Goal: Find specific page/section: Find specific page/section

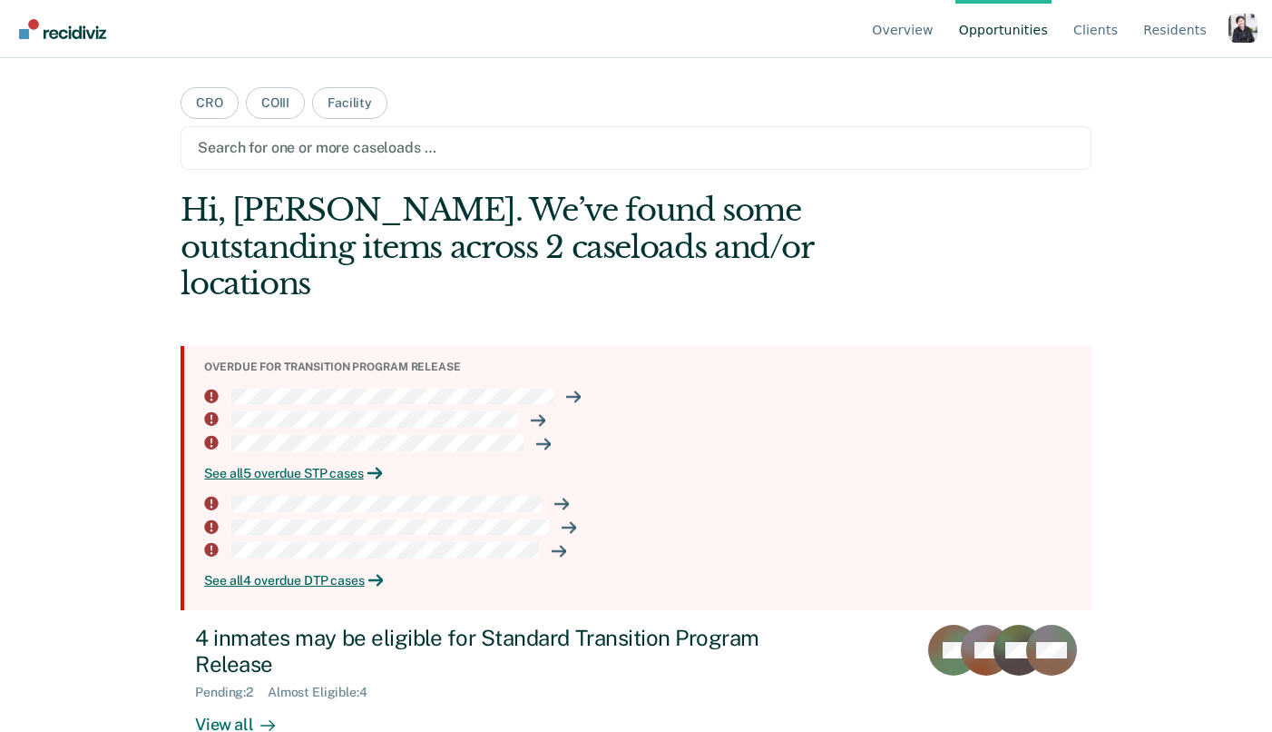
click at [1239, 25] on div "Profile dropdown button" at bounding box center [1243, 28] width 29 height 29
click at [1106, 78] on button "Profile" at bounding box center [1170, 84] width 175 height 29
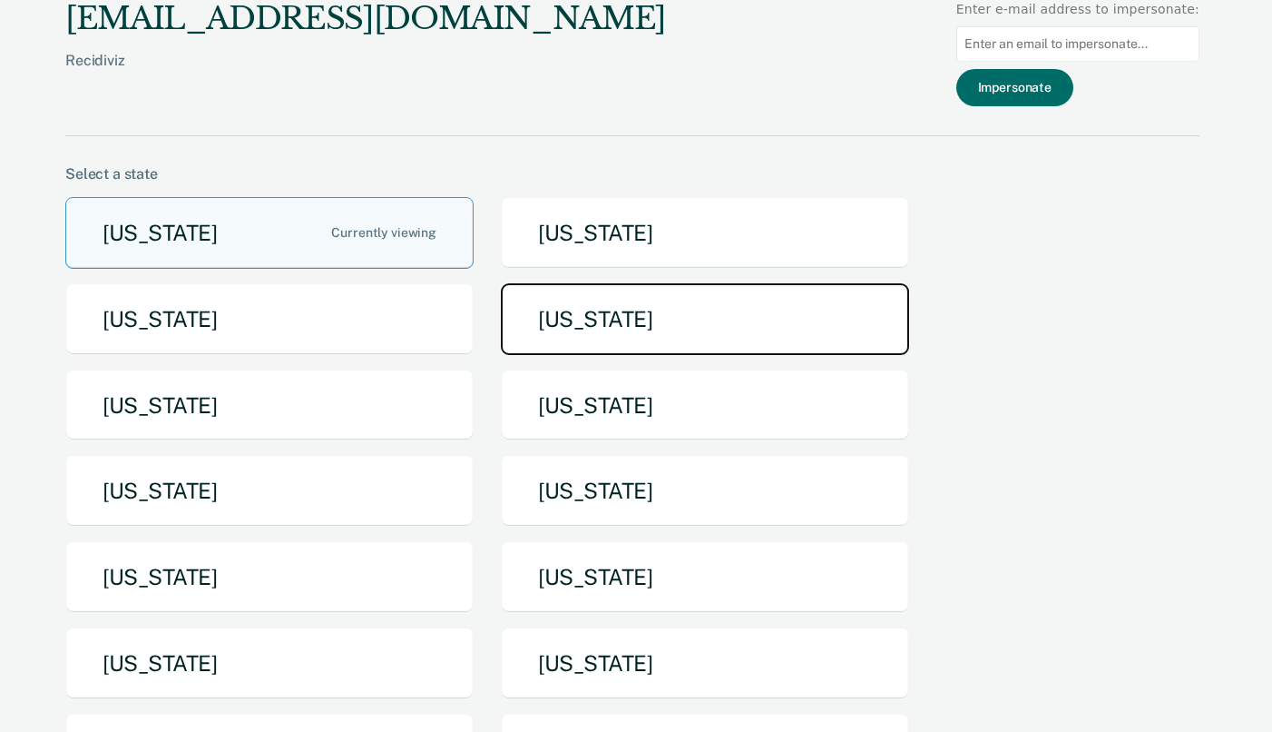
click at [630, 304] on button "[US_STATE]" at bounding box center [705, 319] width 408 height 72
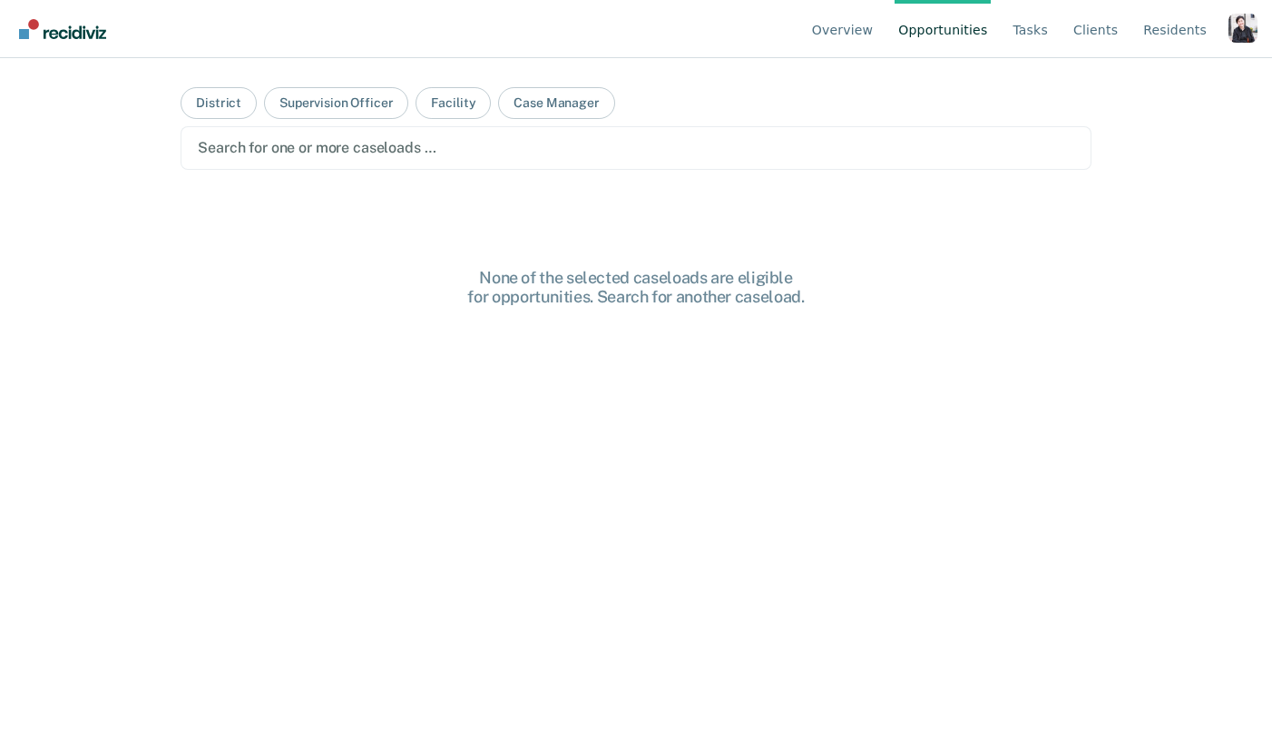
click at [1242, 22] on div "Profile dropdown button" at bounding box center [1243, 28] width 29 height 29
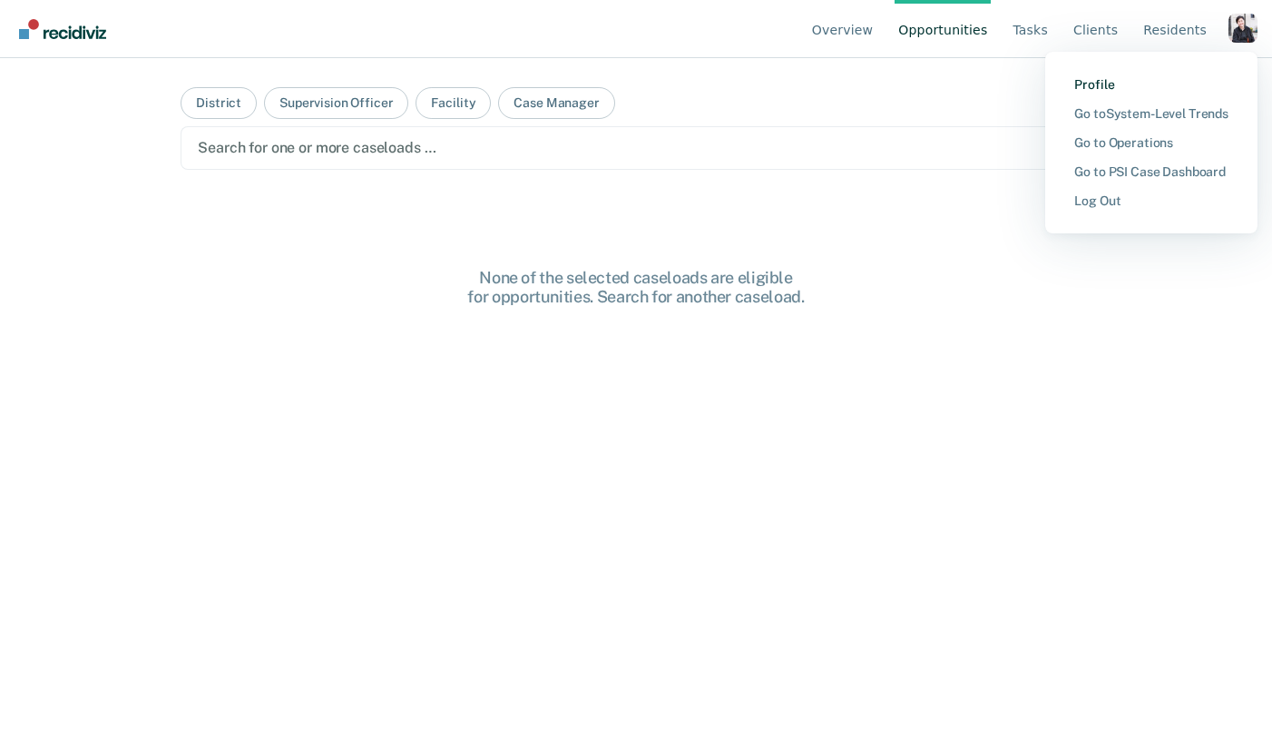
click at [1131, 84] on link "Profile" at bounding box center [1152, 84] width 154 height 15
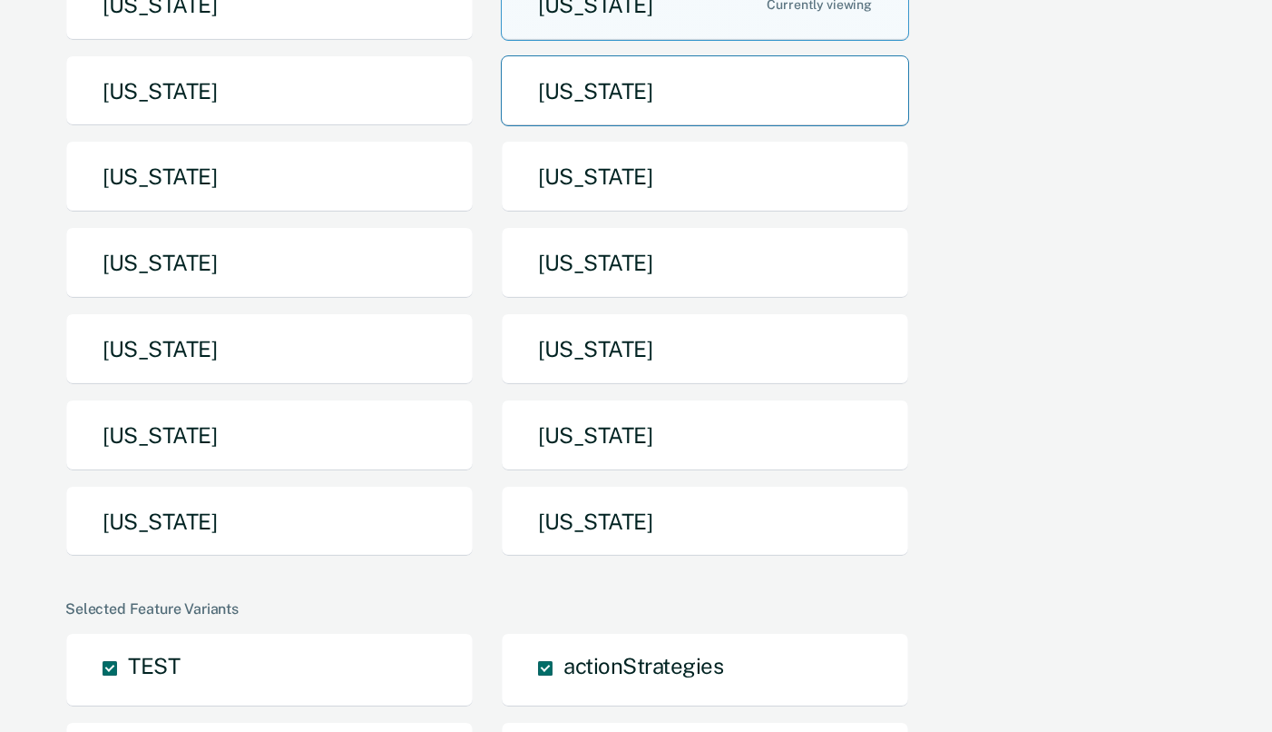
scroll to position [312, 0]
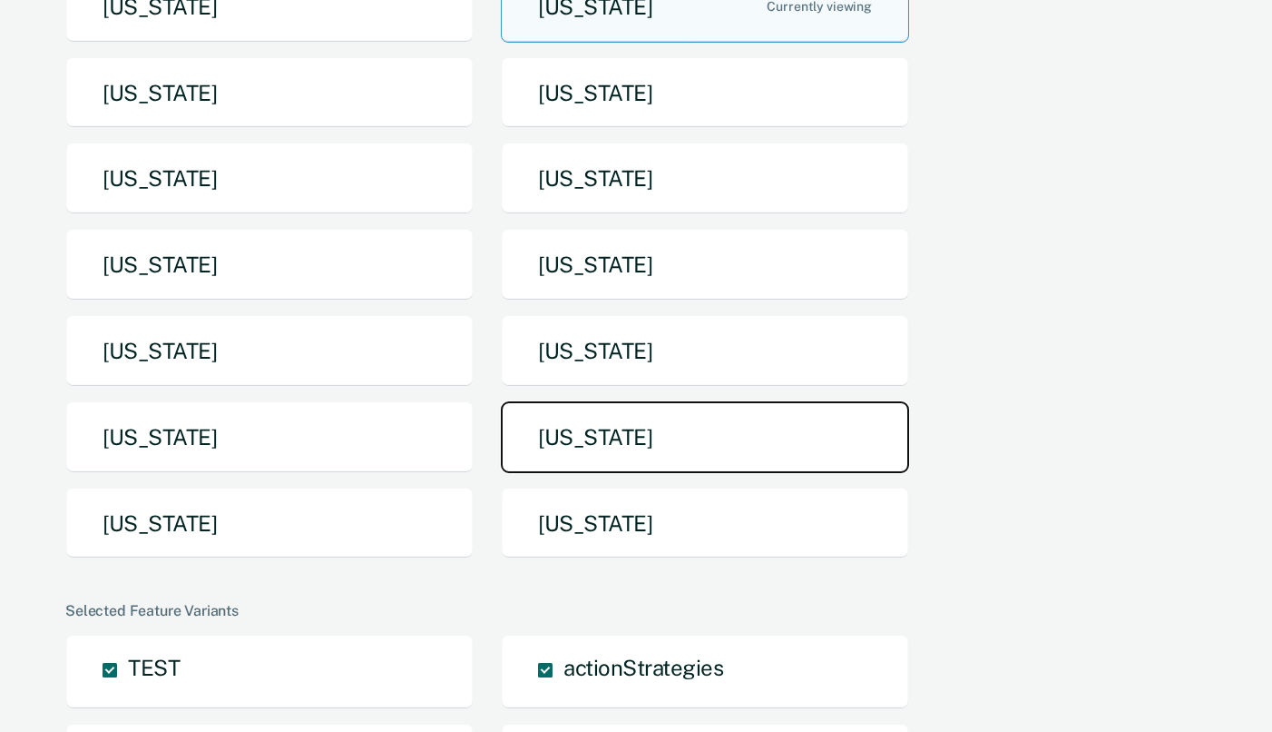
click at [732, 427] on button "[US_STATE]" at bounding box center [705, 437] width 408 height 72
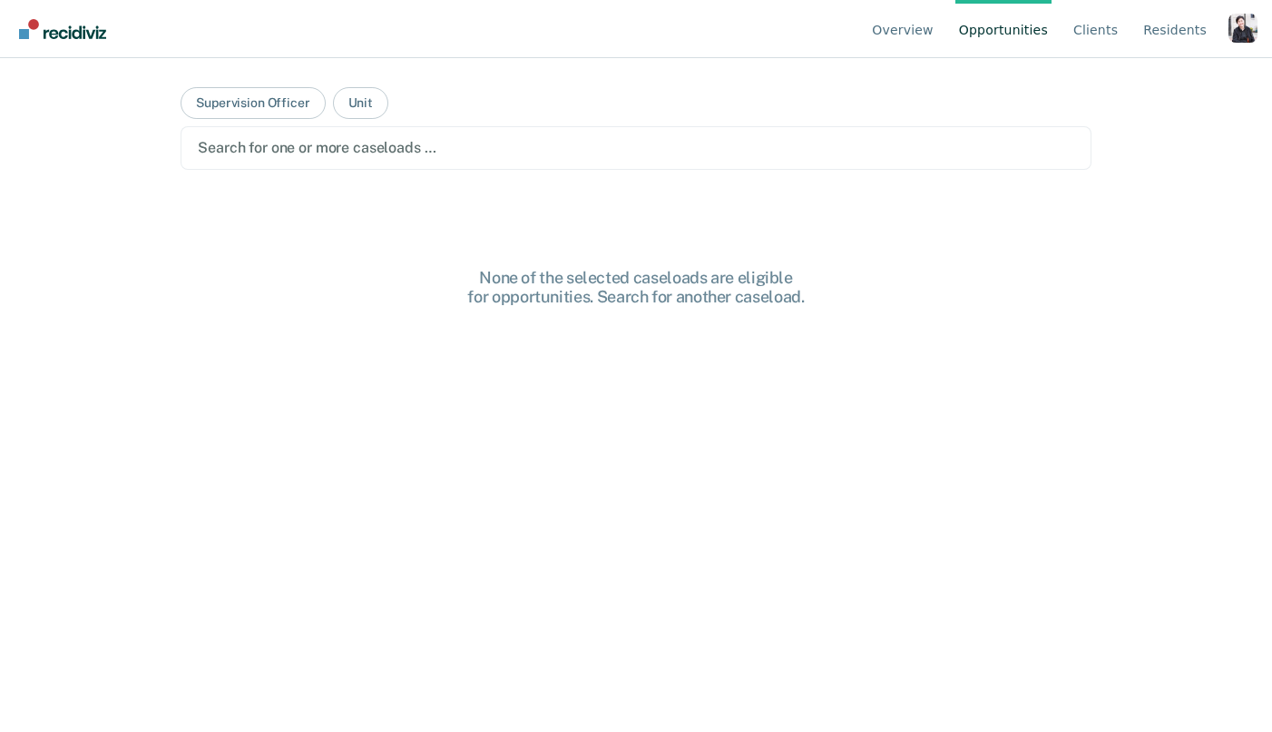
click at [1241, 31] on div "Profile dropdown button" at bounding box center [1243, 28] width 29 height 29
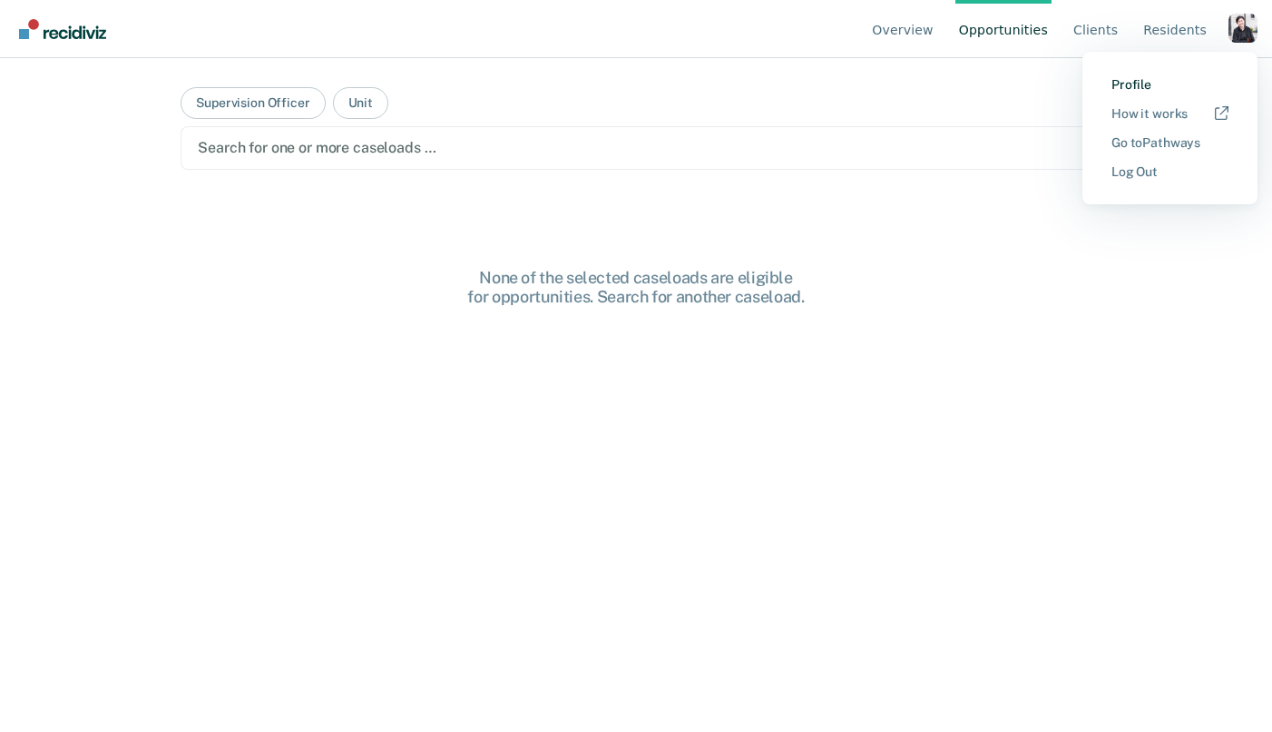
click at [1142, 78] on link "Profile" at bounding box center [1170, 84] width 117 height 15
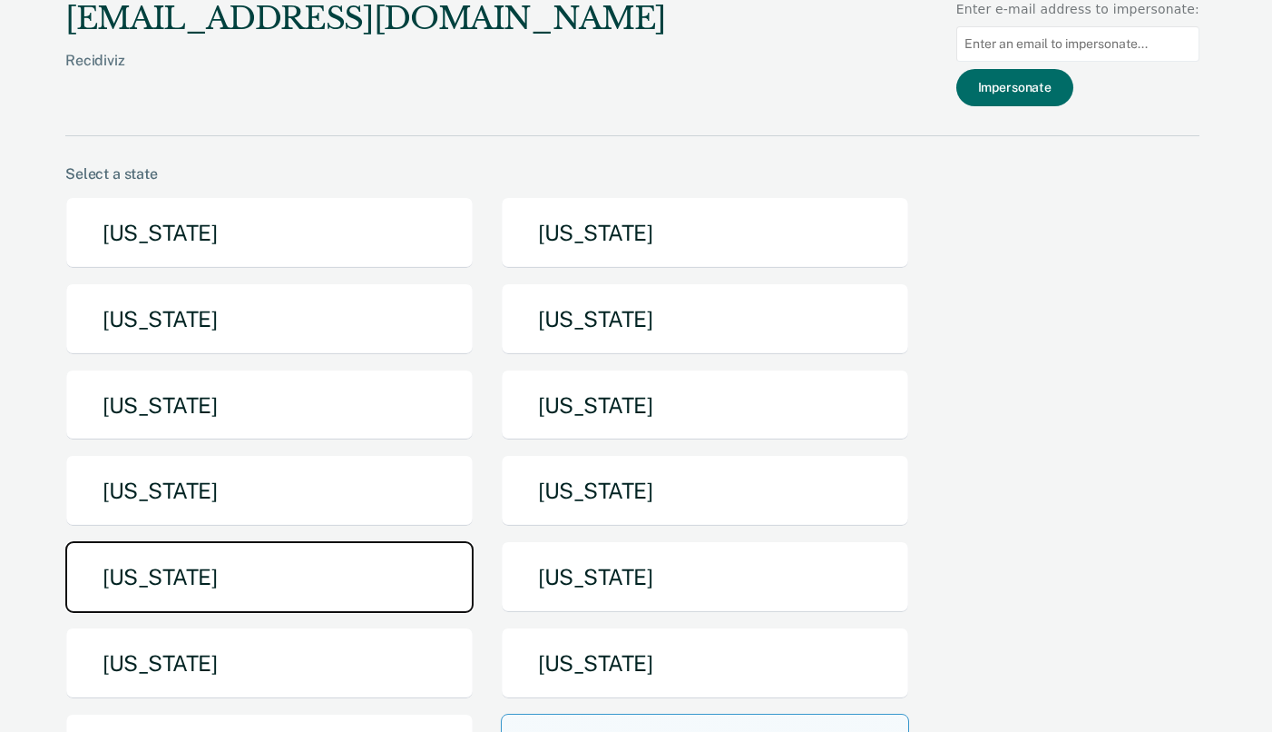
click at [300, 607] on button "[US_STATE]" at bounding box center [269, 577] width 408 height 72
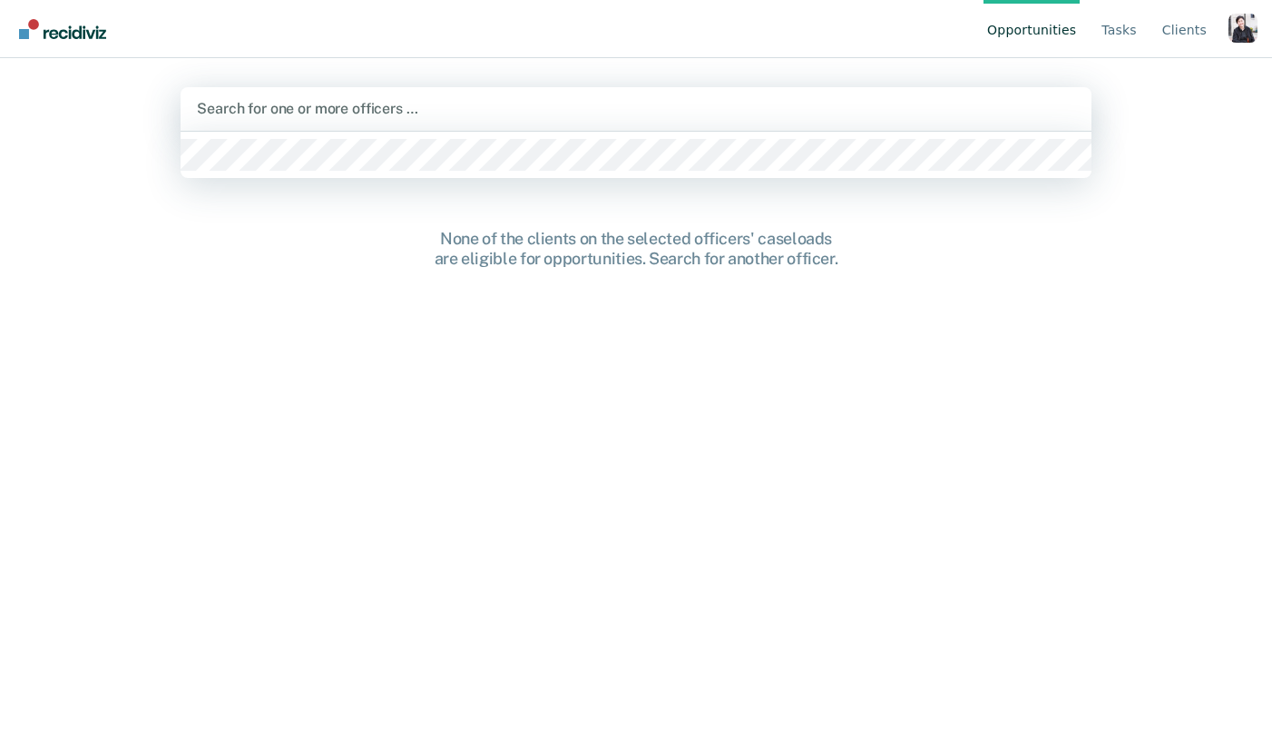
click at [662, 100] on div at bounding box center [636, 108] width 879 height 21
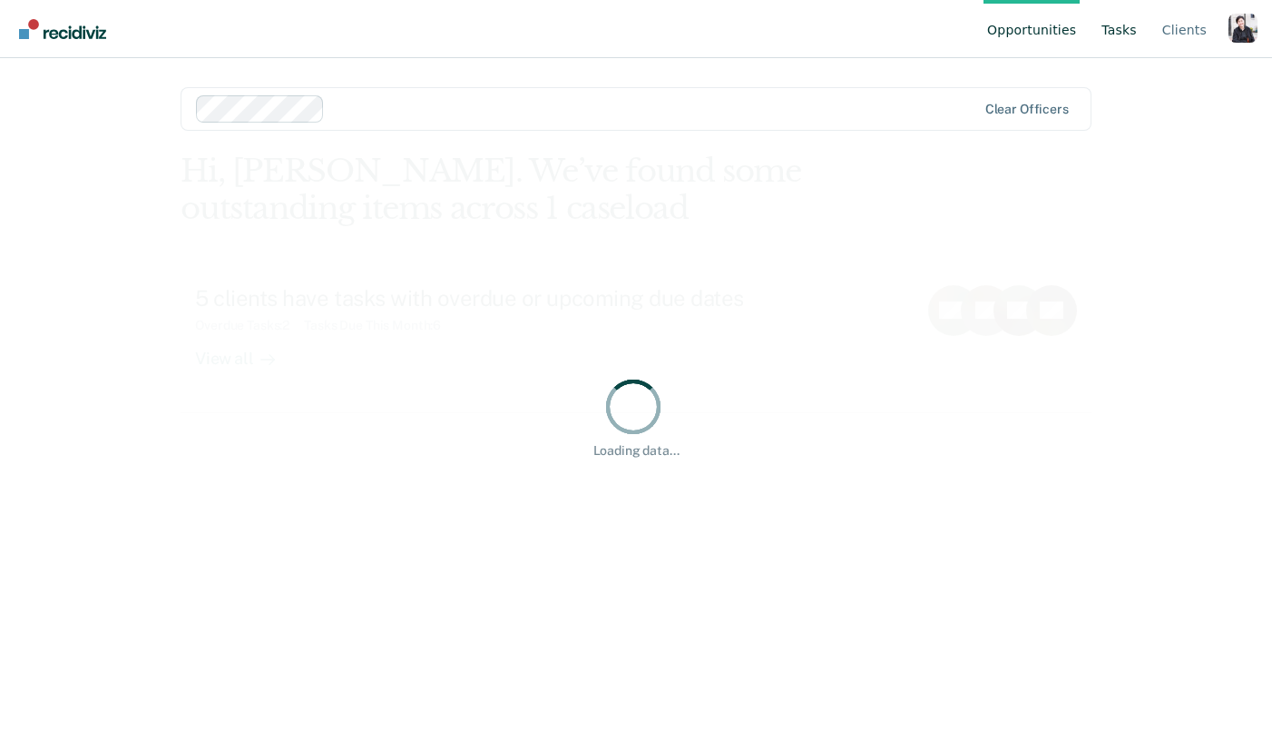
click at [1112, 34] on link "Tasks" at bounding box center [1119, 29] width 43 height 58
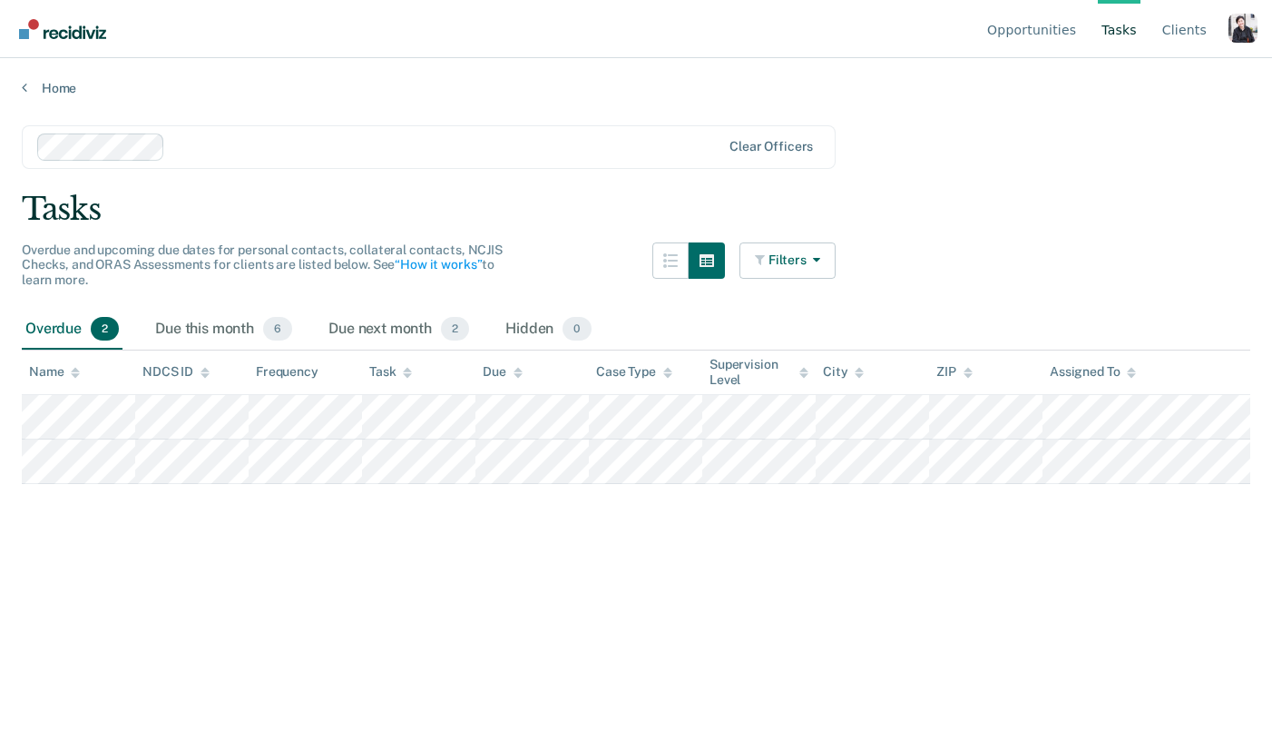
click at [1242, 32] on div "Profile dropdown button" at bounding box center [1243, 28] width 29 height 29
click at [1146, 82] on link "Profile" at bounding box center [1170, 84] width 117 height 15
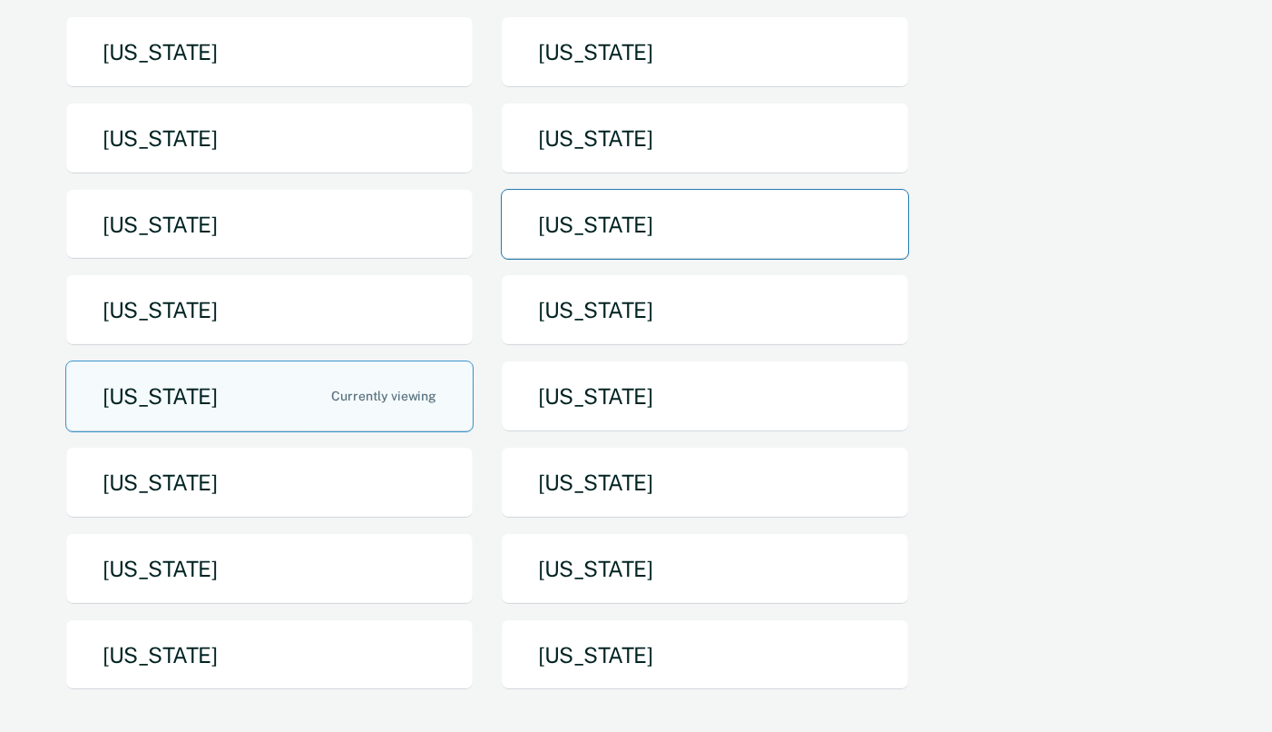
scroll to position [186, 0]
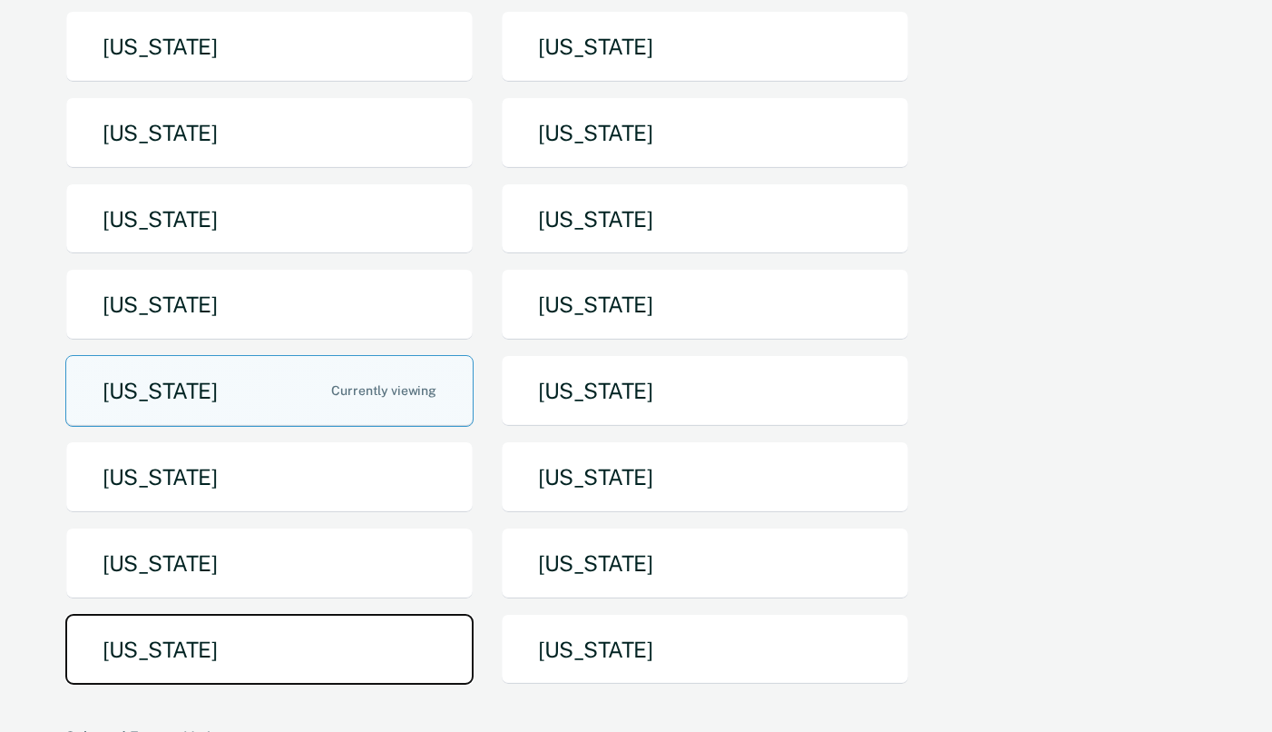
click at [374, 647] on button "[US_STATE]" at bounding box center [269, 650] width 408 height 72
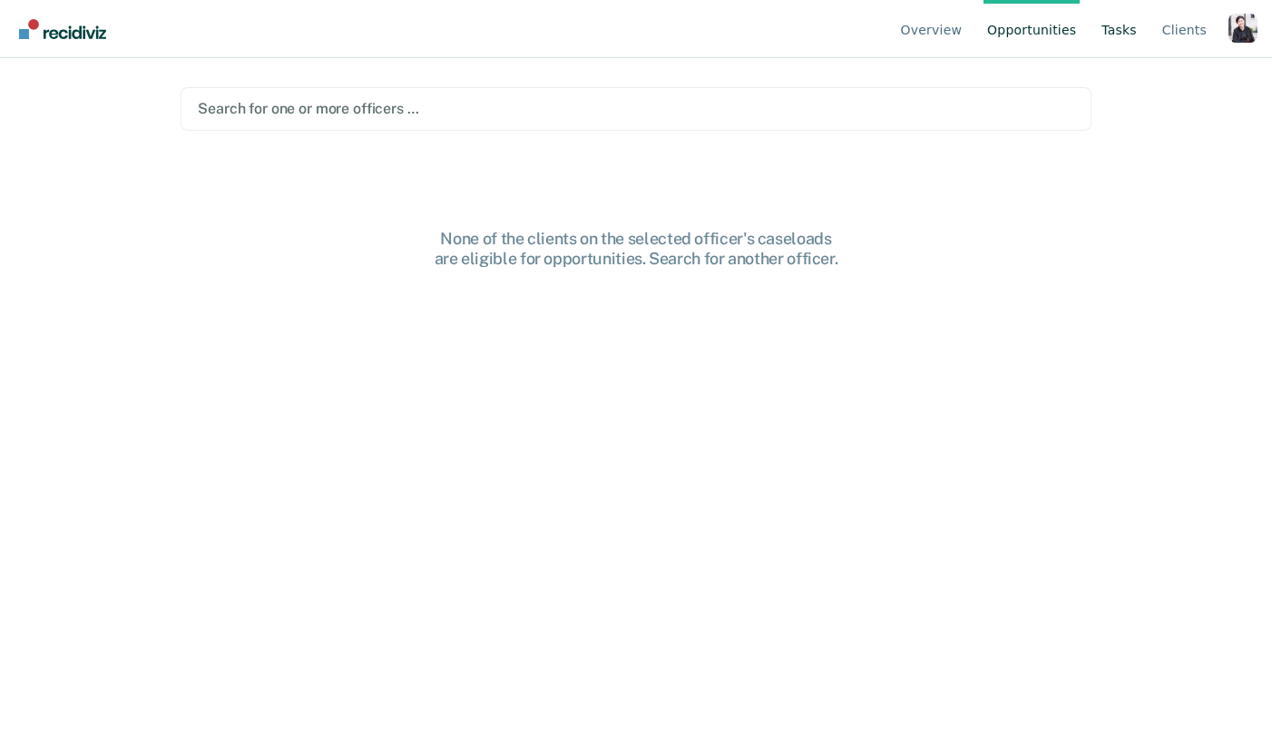
click at [1108, 45] on link "Tasks" at bounding box center [1119, 29] width 43 height 58
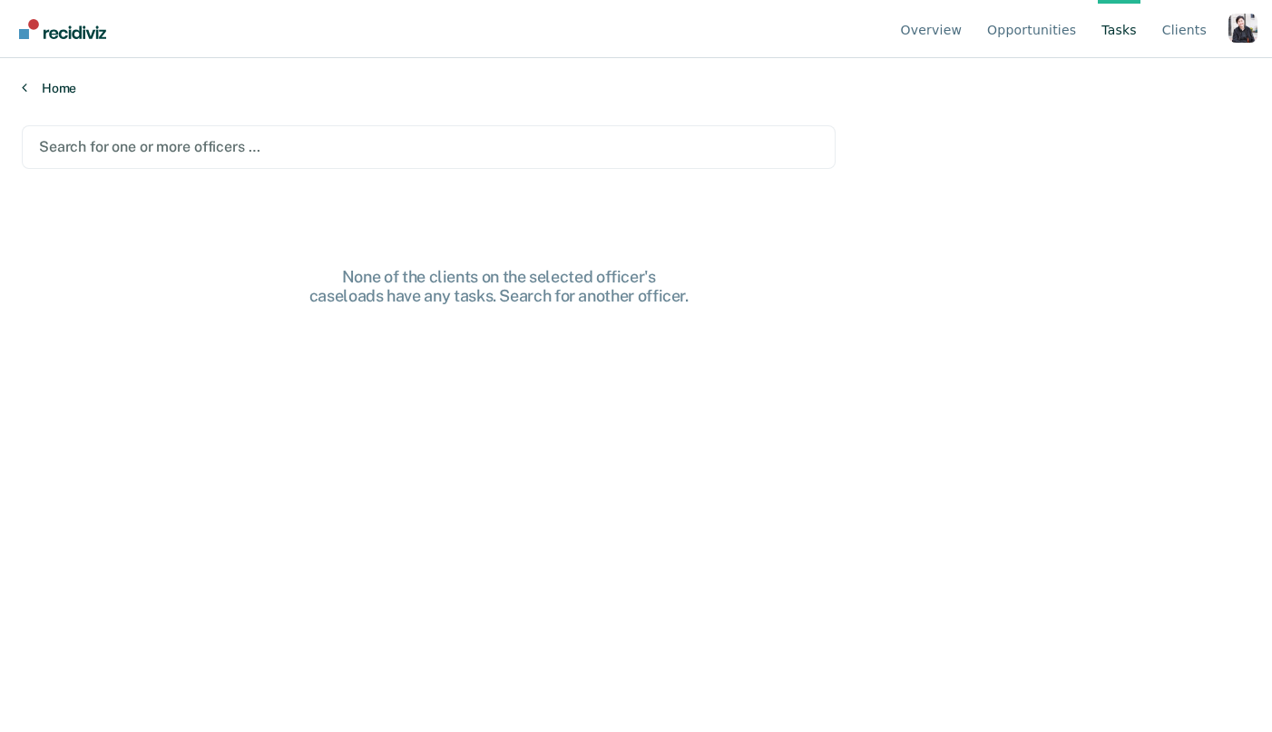
click at [757, 93] on link "Home" at bounding box center [636, 88] width 1229 height 16
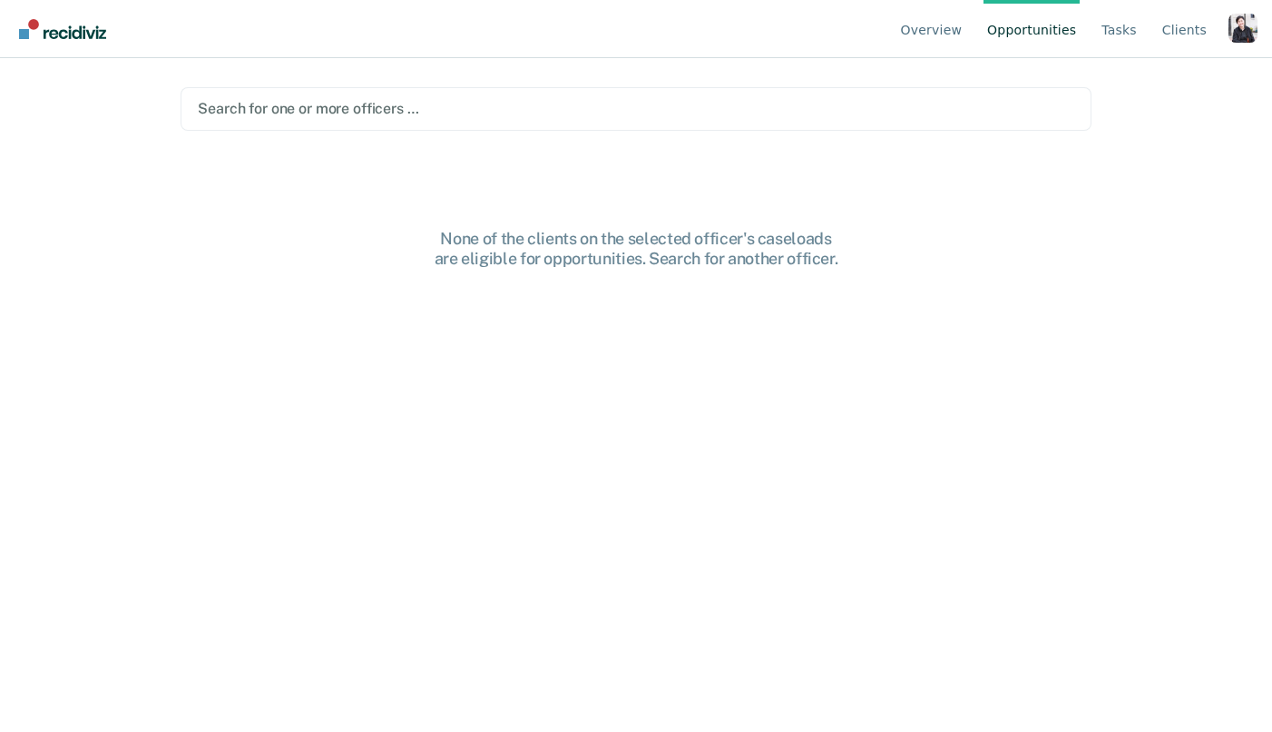
click at [670, 147] on main "Search for one or more officers … None of the clients on the selected officer's…" at bounding box center [636, 373] width 955 height 630
click at [736, 107] on div at bounding box center [636, 108] width 877 height 21
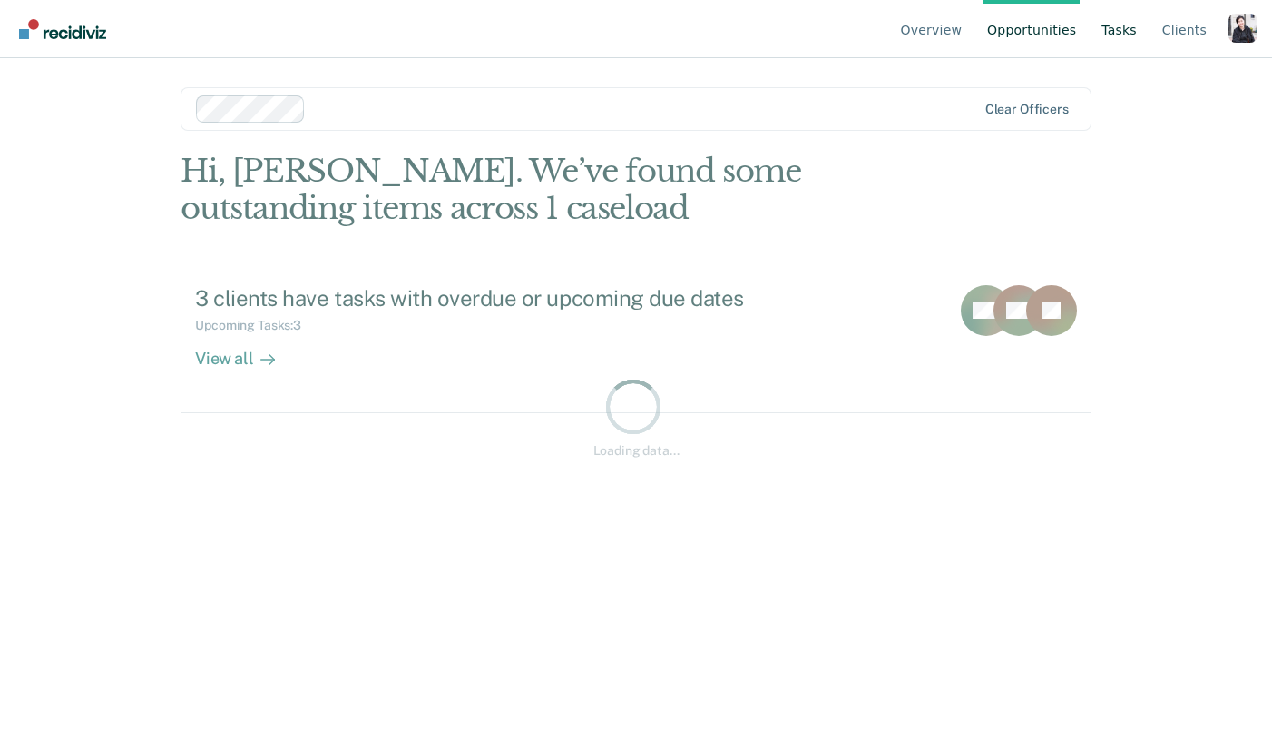
click at [1126, 30] on link "Tasks" at bounding box center [1119, 29] width 43 height 58
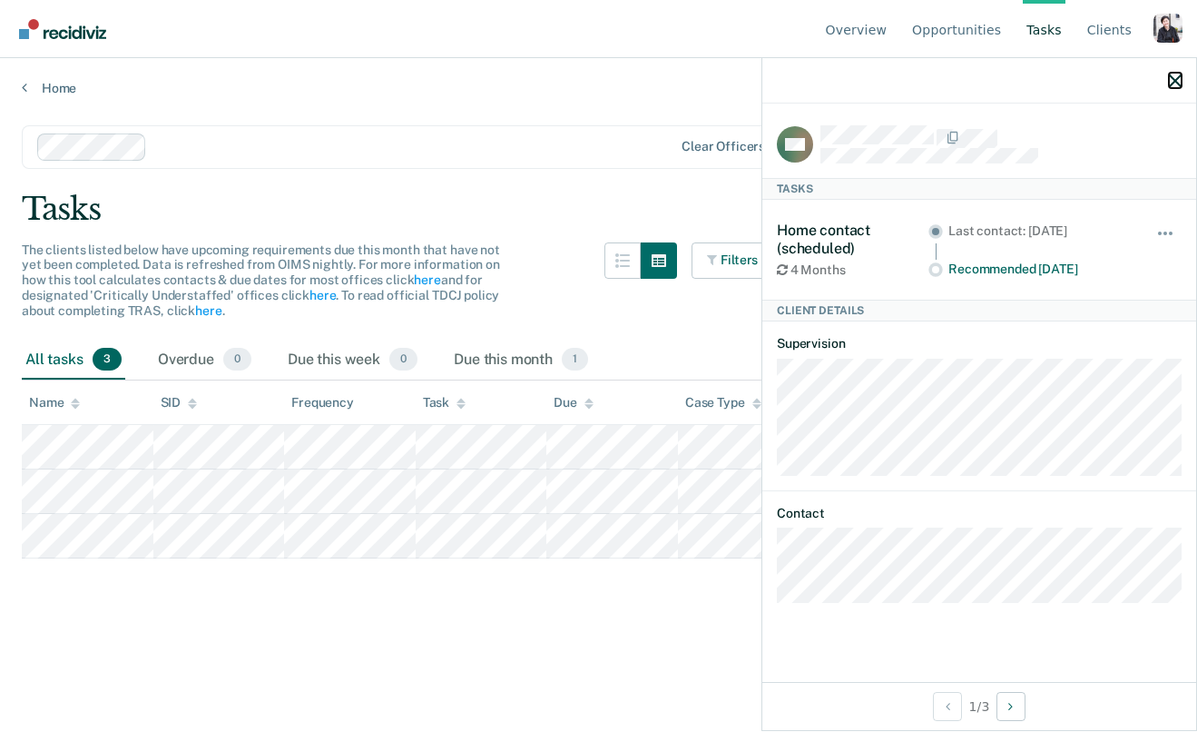
click at [1174, 83] on icon "button" at bounding box center [1175, 80] width 13 height 13
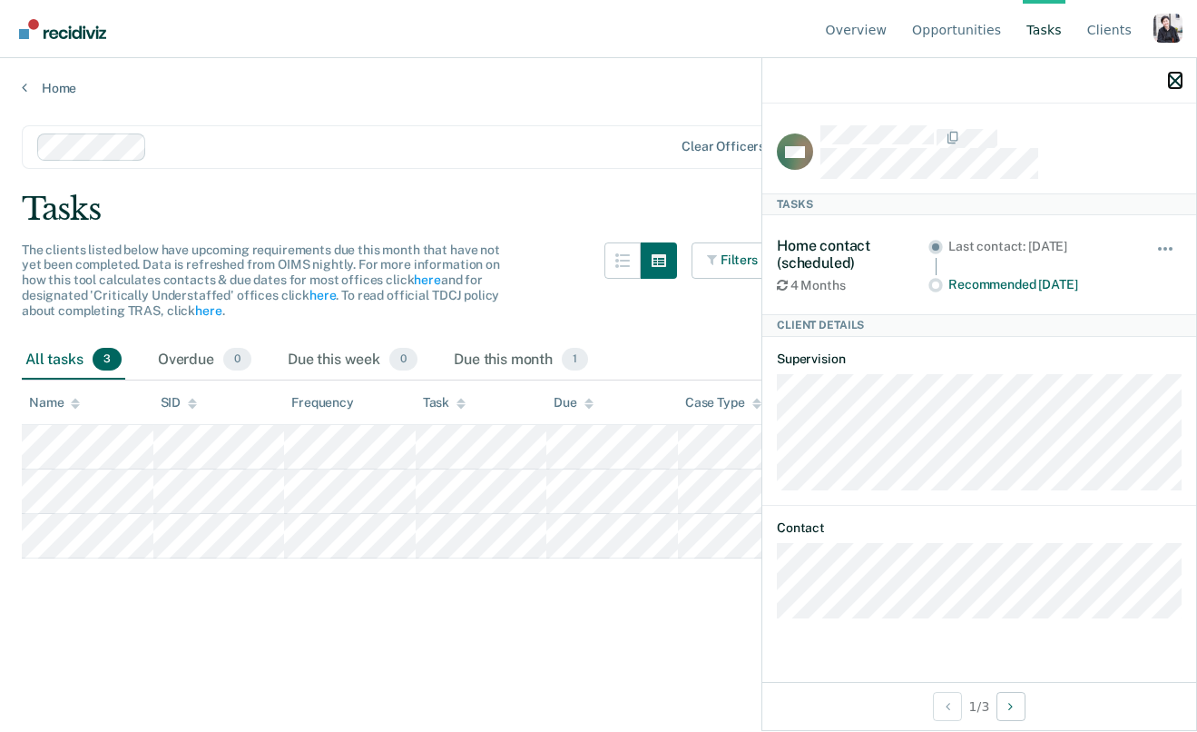
click at [1176, 83] on icon "button" at bounding box center [1175, 80] width 13 height 13
click at [1170, 78] on icon "button" at bounding box center [1175, 80] width 13 height 13
